Goal: Task Accomplishment & Management: Manage account settings

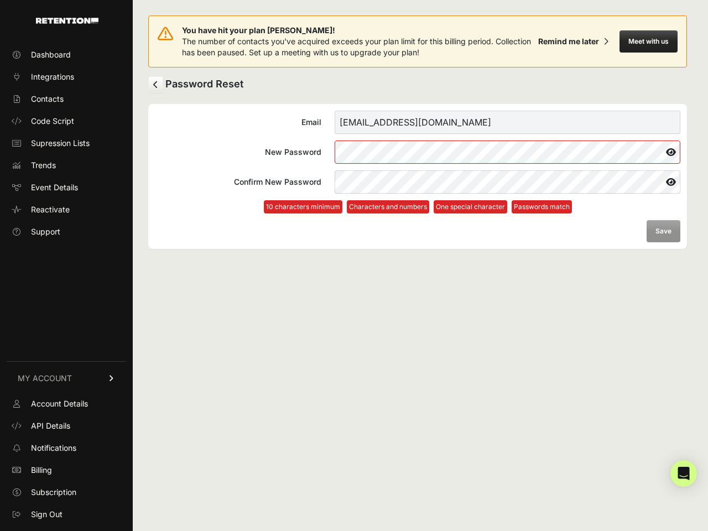
click at [648, 41] on button "Meet with us" at bounding box center [648, 41] width 58 height 22
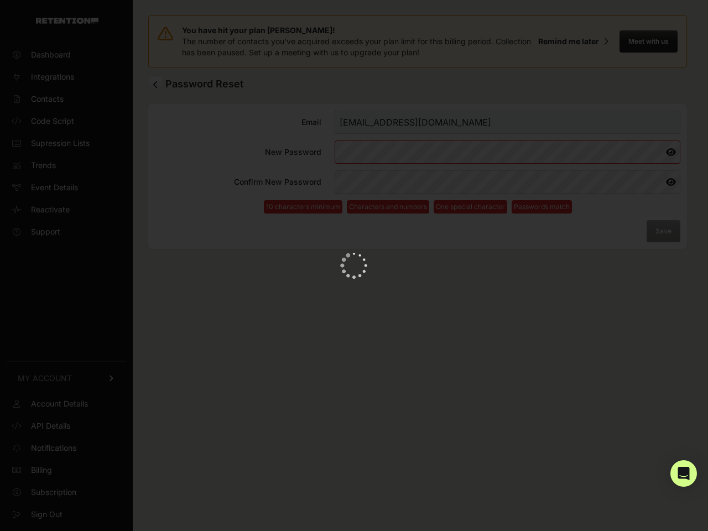
click at [671, 152] on icon at bounding box center [670, 152] width 19 height 18
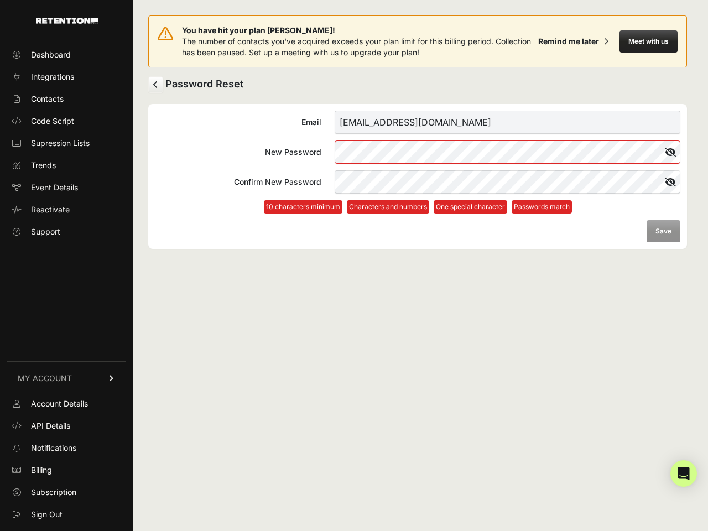
click at [671, 182] on icon at bounding box center [670, 182] width 20 height 18
click at [663, 231] on form "Email [EMAIL_ADDRESS][DOMAIN_NAME] New Password Confirm New Password 10 charact…" at bounding box center [417, 177] width 525 height 132
click at [683, 473] on icon "Open Intercom Messenger" at bounding box center [684, 473] width 12 height 13
